Goal: Information Seeking & Learning: Stay updated

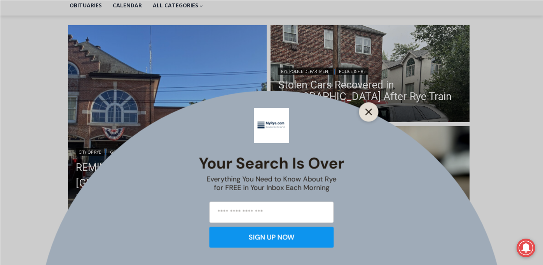
click at [368, 109] on icon "Close" at bounding box center [368, 111] width 7 height 7
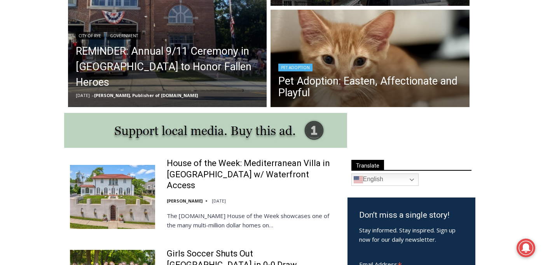
scroll to position [294, 0]
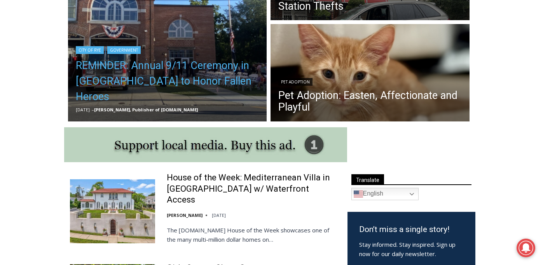
click at [168, 85] on link "REMINDER: Annual 9/11 Ceremony in [GEOGRAPHIC_DATA] to Honor Fallen Heroes" at bounding box center [167, 81] width 183 height 47
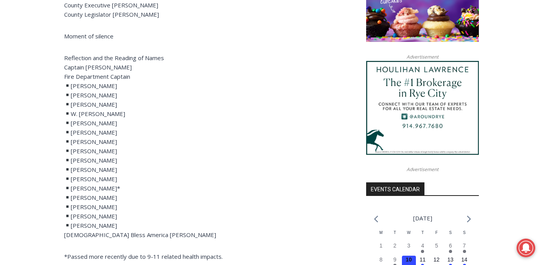
scroll to position [684, 0]
